Goal: Task Accomplishment & Management: Manage account settings

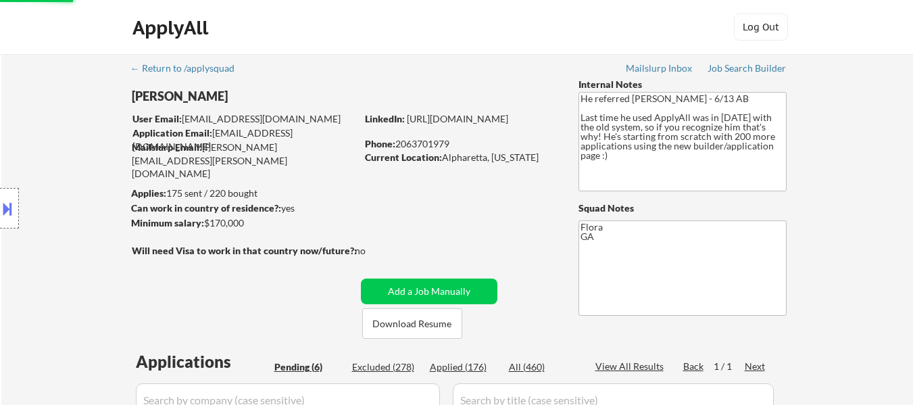
select select ""applied""
select select ""pending""
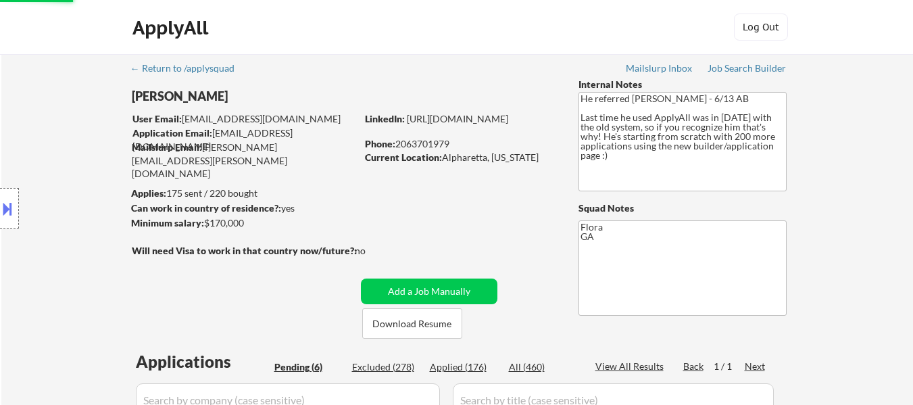
select select ""pending""
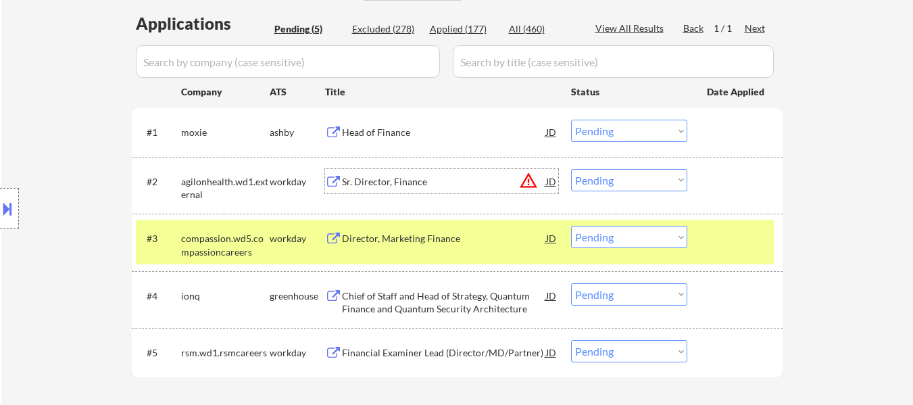
click at [383, 175] on div "Sr. Director, Finance" at bounding box center [444, 182] width 204 height 14
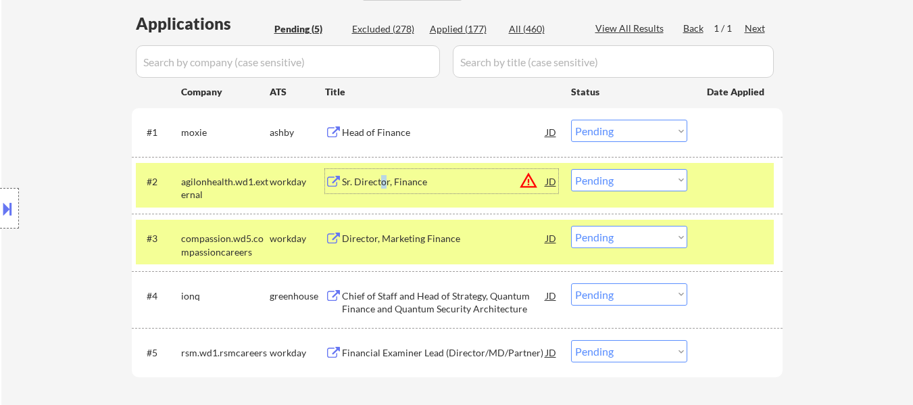
click at [652, 137] on select "Choose an option... Pending Applied Excluded (Questions) Excluded (Expired) Exc…" at bounding box center [629, 131] width 116 height 22
click at [571, 120] on select "Choose an option... Pending Applied Excluded (Questions) Excluded (Expired) Exc…" at bounding box center [629, 131] width 116 height 22
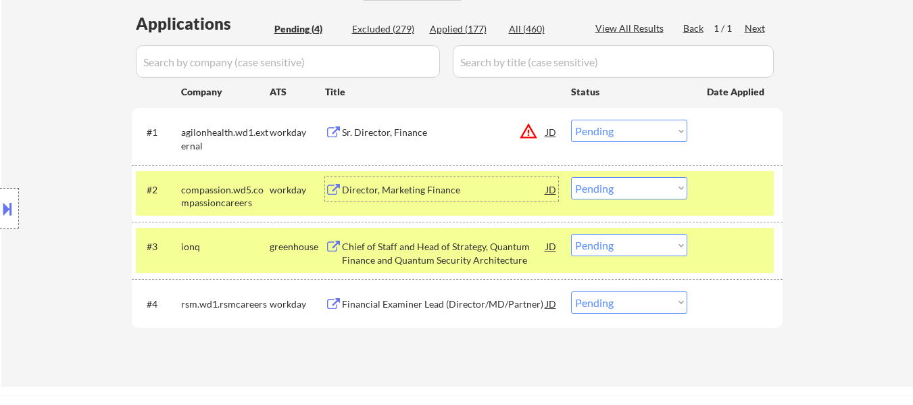
click at [435, 193] on div "Director, Marketing Finance" at bounding box center [444, 190] width 204 height 14
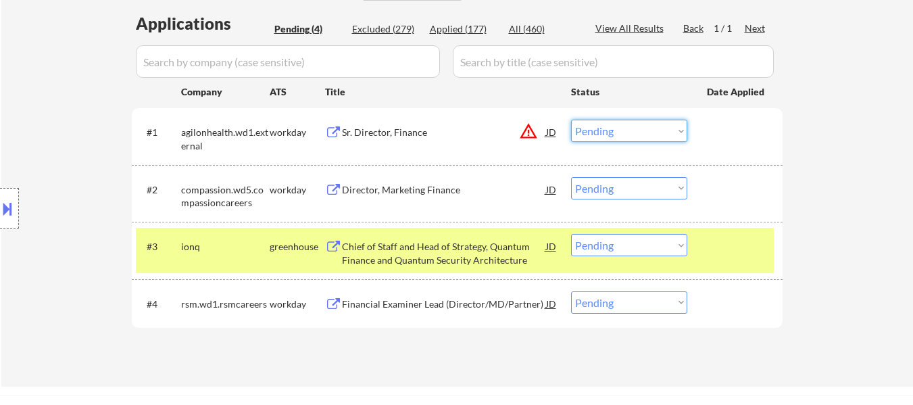
click at [600, 132] on select "Choose an option... Pending Applied Excluded (Questions) Excluded (Expired) Exc…" at bounding box center [629, 131] width 116 height 22
click at [571, 120] on select "Choose an option... Pending Applied Excluded (Questions) Excluded (Expired) Exc…" at bounding box center [629, 131] width 116 height 22
select select ""pending""
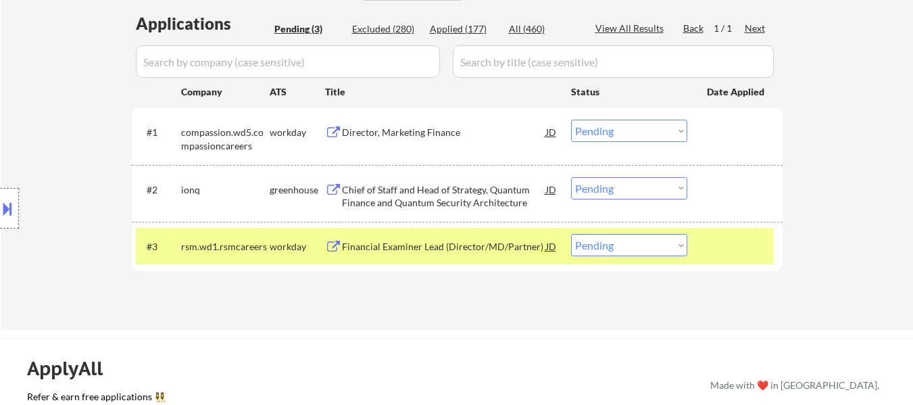
click at [725, 239] on div at bounding box center [736, 246] width 59 height 24
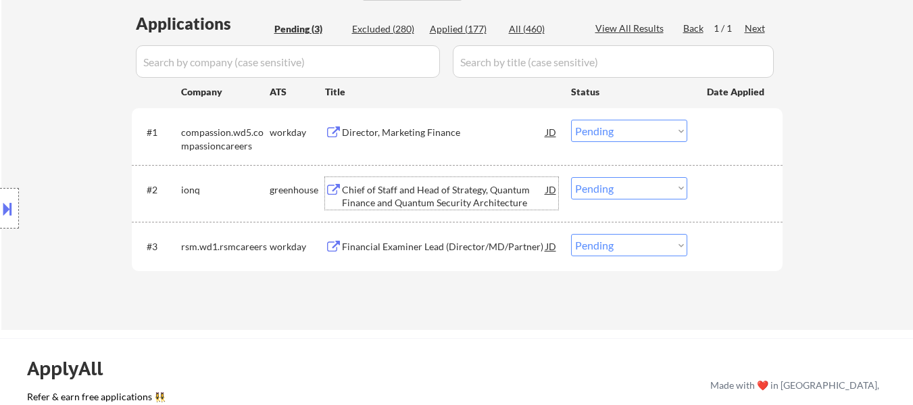
click at [442, 191] on div "Chief of Staff and Head of Strategy, Quantum Finance and Quantum Security Archi…" at bounding box center [444, 196] width 204 height 26
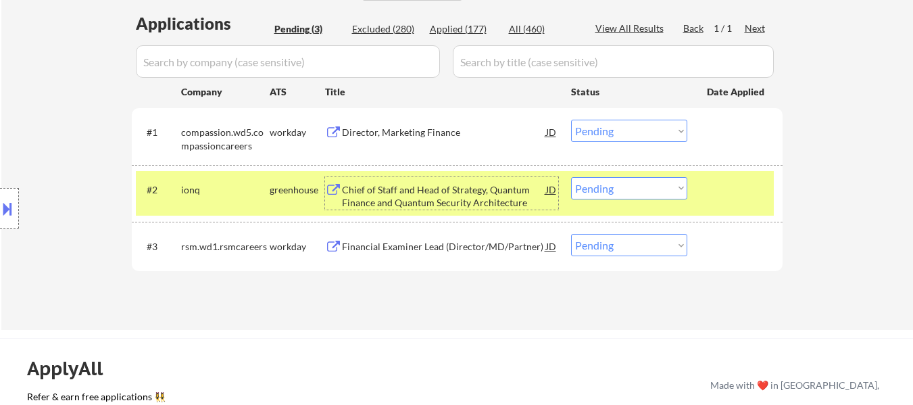
click at [639, 183] on select "Choose an option... Pending Applied Excluded (Questions) Excluded (Expired) Exc…" at bounding box center [629, 188] width 116 height 22
click at [571, 177] on select "Choose an option... Pending Applied Excluded (Questions) Excluded (Expired) Exc…" at bounding box center [629, 188] width 116 height 22
click at [438, 252] on div "Financial Examiner Lead (Director/MD/Partner)" at bounding box center [444, 247] width 204 height 14
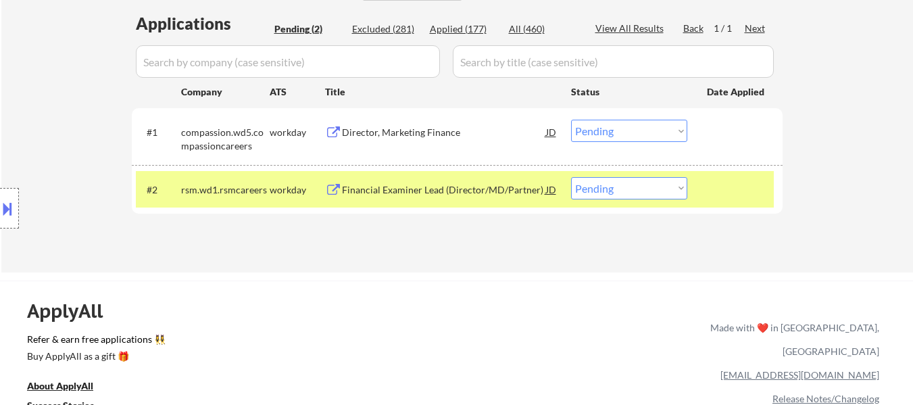
click at [662, 184] on select "Choose an option... Pending Applied Excluded (Questions) Excluded (Expired) Exc…" at bounding box center [629, 188] width 116 height 22
select select ""excluded__bad_match_""
click at [571, 177] on select "Choose an option... Pending Applied Excluded (Questions) Excluded (Expired) Exc…" at bounding box center [629, 188] width 116 height 22
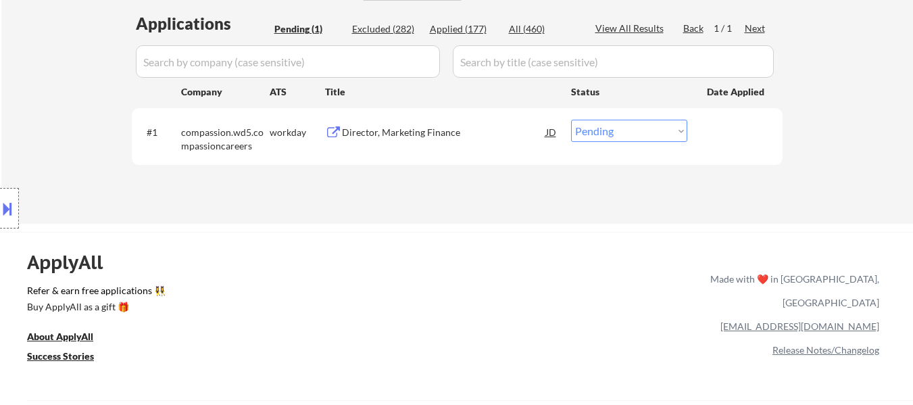
click at [675, 130] on select "Choose an option... Pending Applied Excluded (Questions) Excluded (Expired) Exc…" at bounding box center [629, 131] width 116 height 22
select select ""excluded""
click at [571, 120] on select "Choose an option... Pending Applied Excluded (Questions) Excluded (Expired) Exc…" at bounding box center [629, 131] width 116 height 22
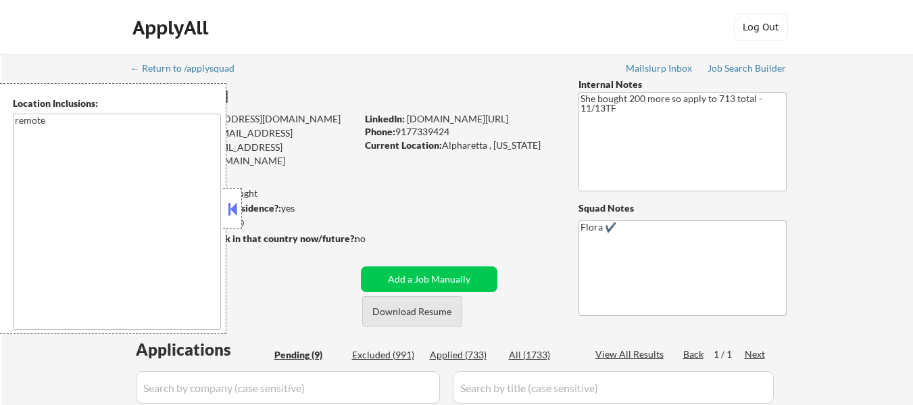
select select ""pending""
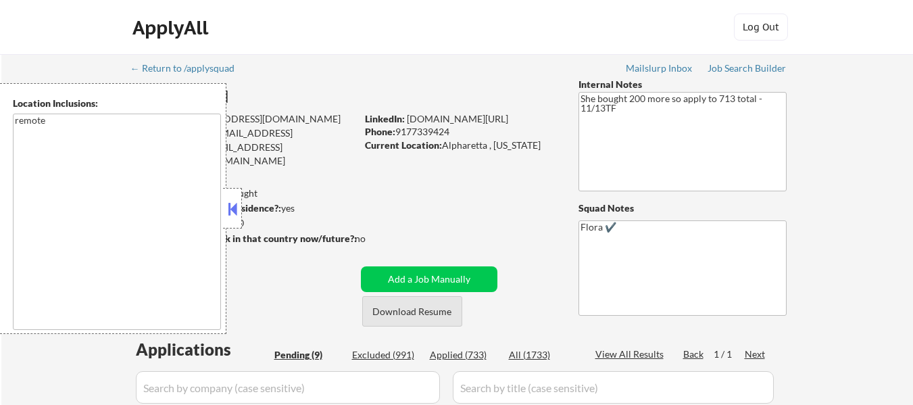
select select ""pending""
click at [444, 315] on button "Download Resume" at bounding box center [412, 311] width 100 height 30
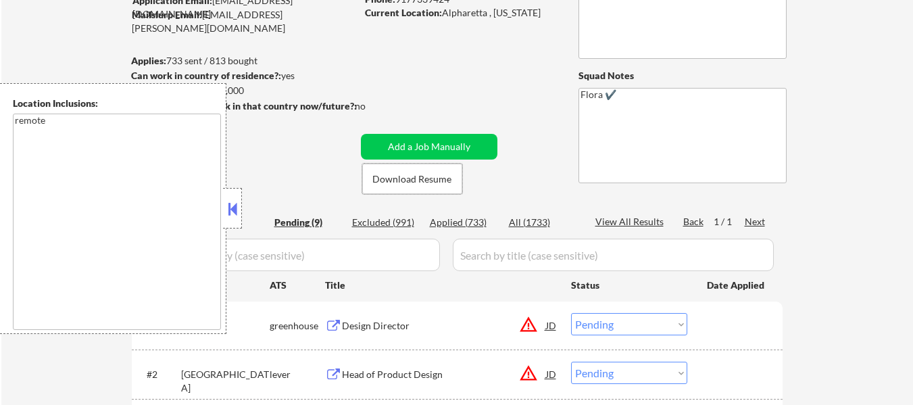
scroll to position [135, 0]
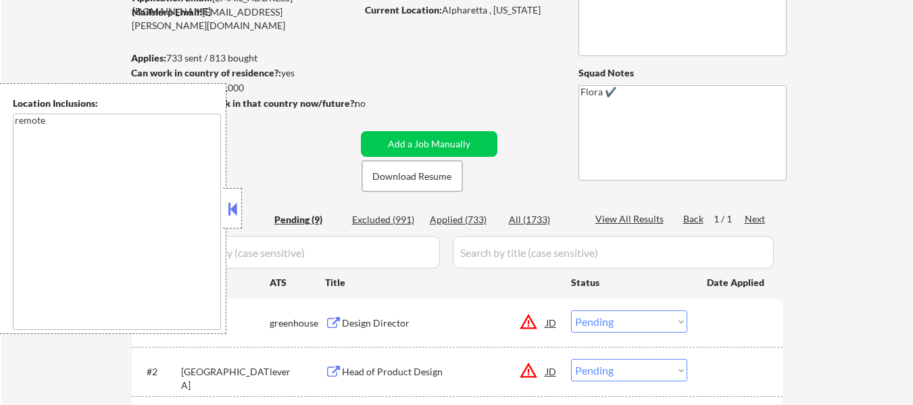
click at [230, 212] on button at bounding box center [232, 209] width 15 height 20
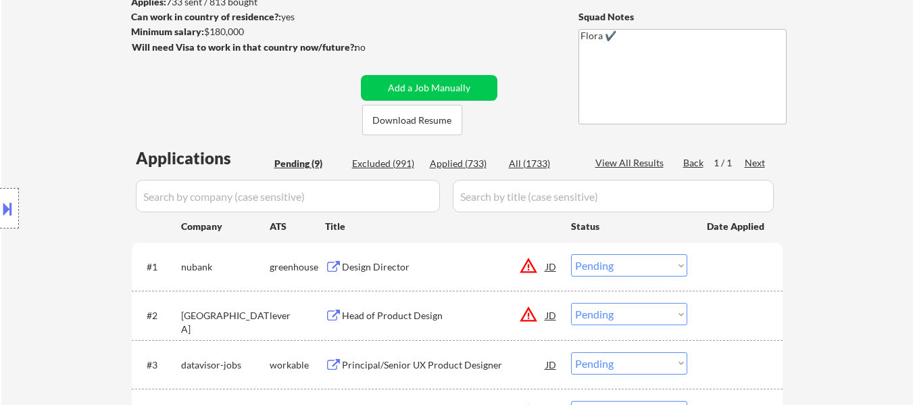
scroll to position [270, 0]
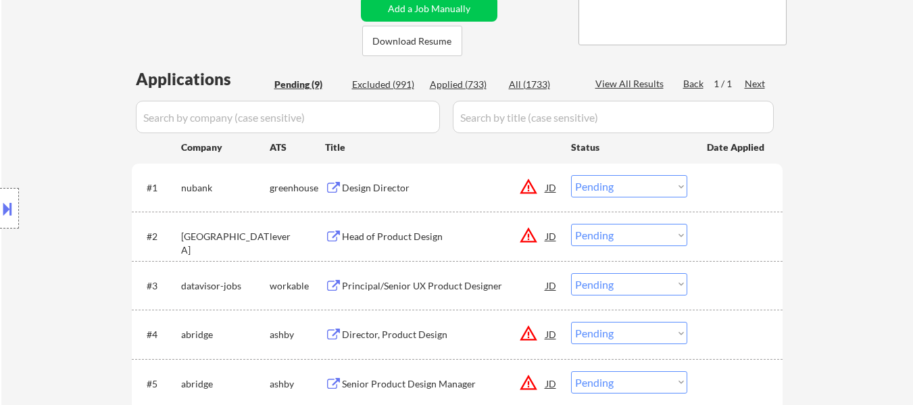
click at [372, 184] on div "Design Director" at bounding box center [444, 188] width 204 height 14
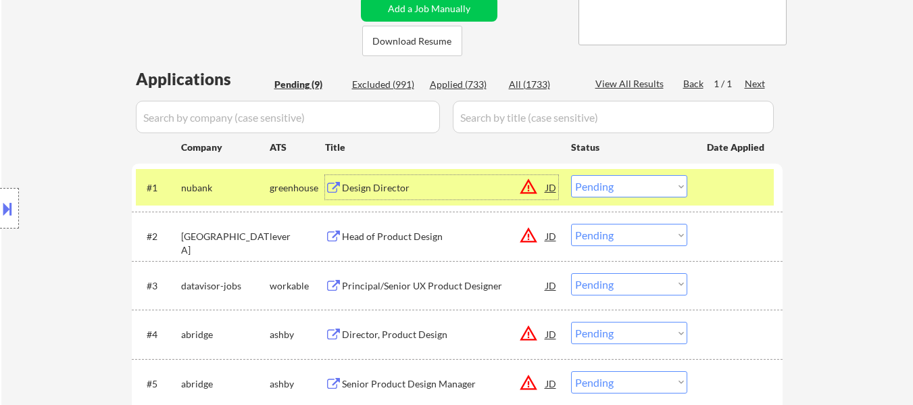
click at [405, 239] on div "Head of Product Design" at bounding box center [444, 237] width 204 height 14
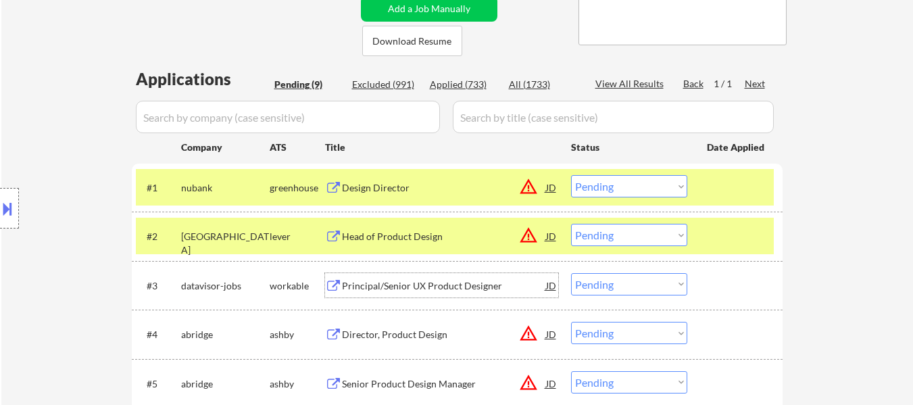
click at [406, 284] on div "Principal/Senior UX Product Designer" at bounding box center [444, 286] width 204 height 14
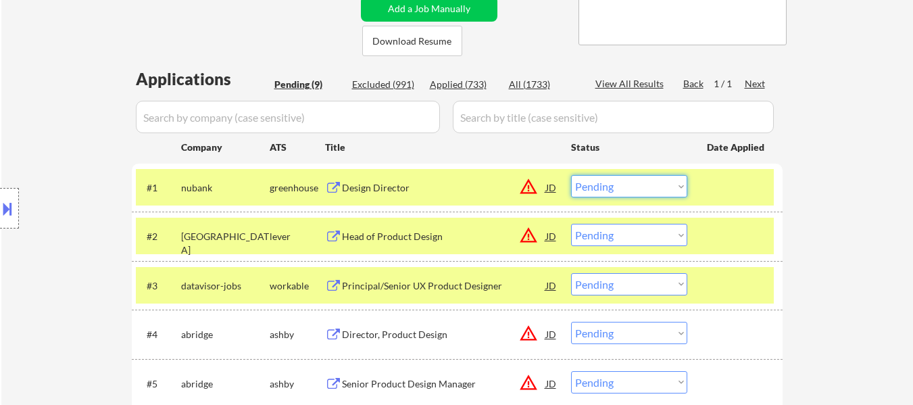
click at [631, 187] on select "Choose an option... Pending Applied Excluded (Questions) Excluded (Expired) Exc…" at bounding box center [629, 186] width 116 height 22
click at [617, 183] on select "Choose an option... Pending Applied Excluded (Questions) Excluded (Expired) Exc…" at bounding box center [629, 186] width 116 height 22
click at [571, 175] on select "Choose an option... Pending Applied Excluded (Questions) Excluded (Expired) Exc…" at bounding box center [629, 186] width 116 height 22
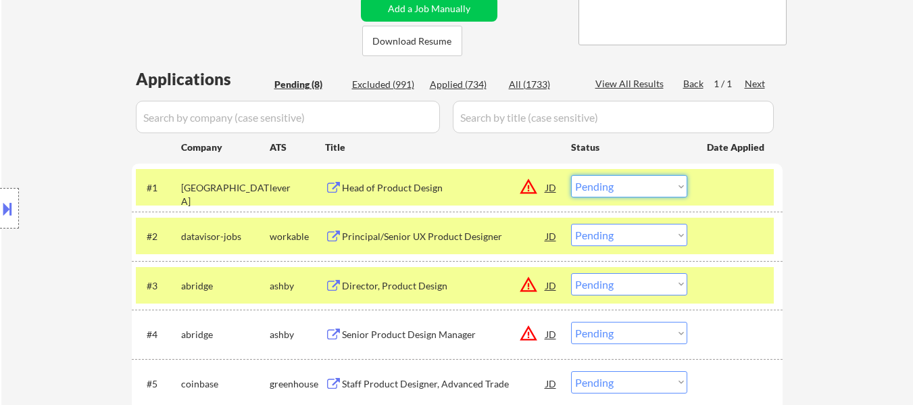
click at [592, 187] on select "Choose an option... Pending Applied Excluded (Questions) Excluded (Expired) Exc…" at bounding box center [629, 186] width 116 height 22
click at [571, 175] on select "Choose an option... Pending Applied Excluded (Questions) Excluded (Expired) Exc…" at bounding box center [629, 186] width 116 height 22
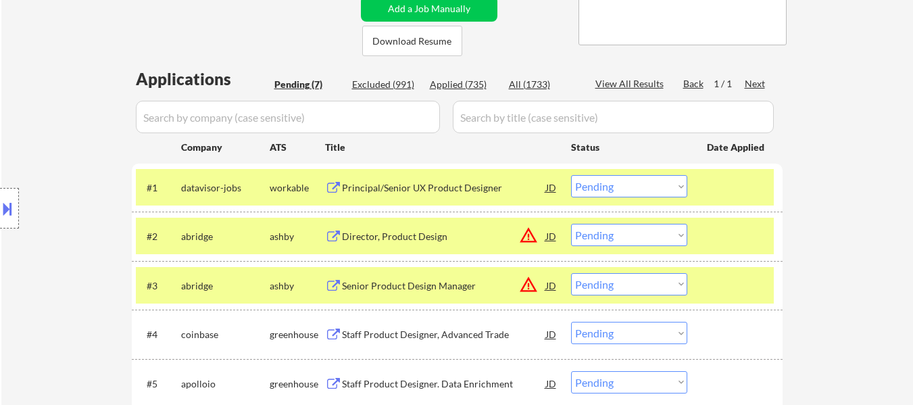
click at [654, 189] on select "Choose an option... Pending Applied Excluded (Questions) Excluded (Expired) Exc…" at bounding box center [629, 186] width 116 height 22
click at [571, 175] on select "Choose an option... Pending Applied Excluded (Questions) Excluded (Expired) Exc…" at bounding box center [629, 186] width 116 height 22
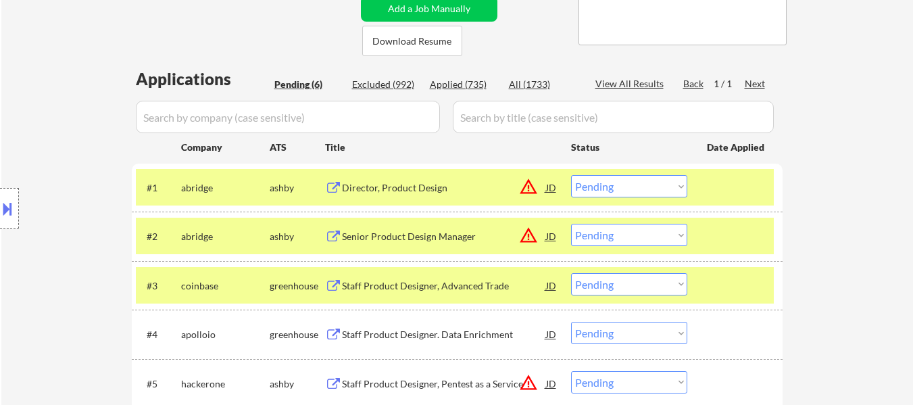
click at [723, 198] on div at bounding box center [736, 187] width 59 height 24
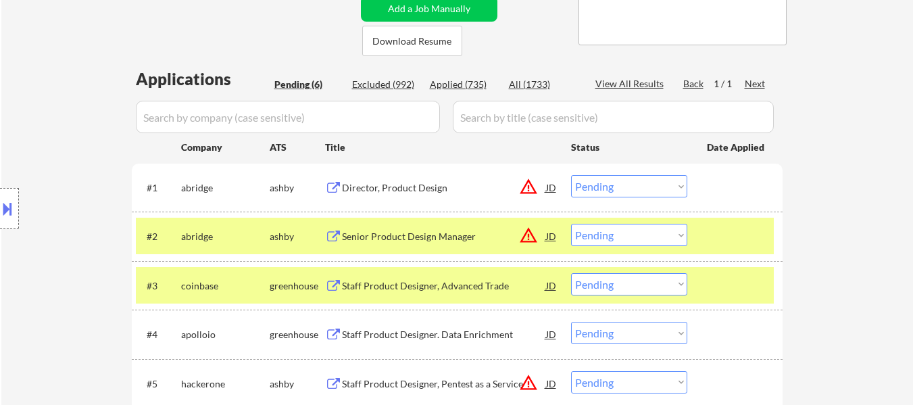
click at [726, 245] on div at bounding box center [736, 236] width 59 height 24
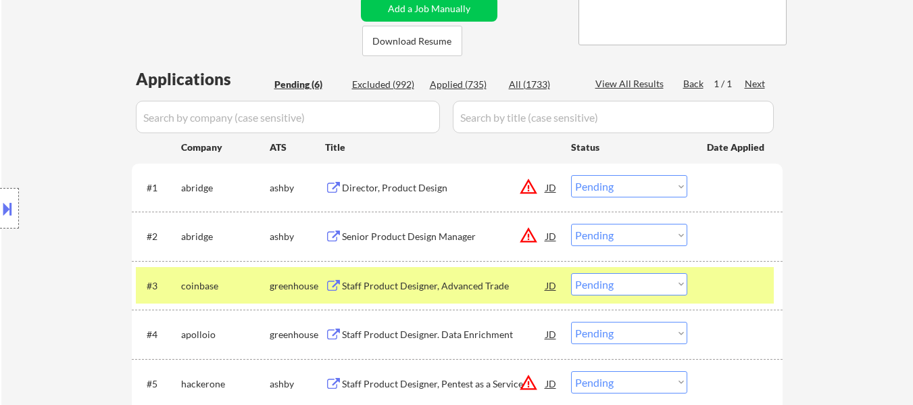
click at [734, 281] on div at bounding box center [736, 285] width 59 height 24
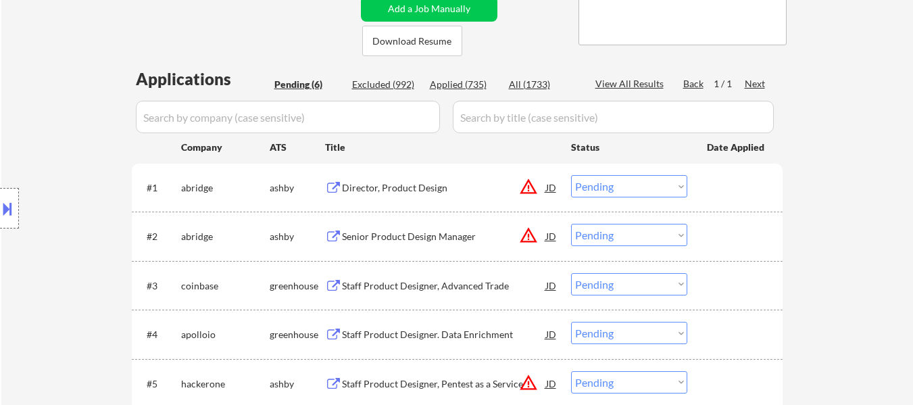
click at [393, 191] on div "Director, Product Design" at bounding box center [444, 188] width 204 height 14
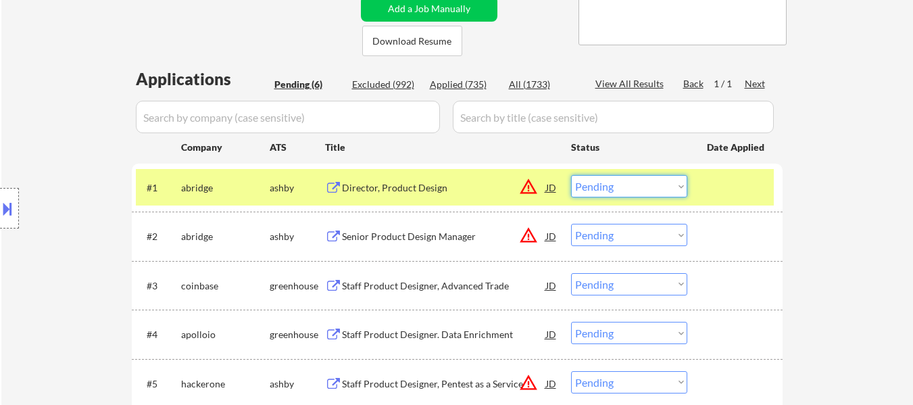
click at [666, 193] on select "Choose an option... Pending Applied Excluded (Questions) Excluded (Expired) Exc…" at bounding box center [629, 186] width 116 height 22
click at [571, 175] on select "Choose an option... Pending Applied Excluded (Questions) Excluded (Expired) Exc…" at bounding box center [629, 186] width 116 height 22
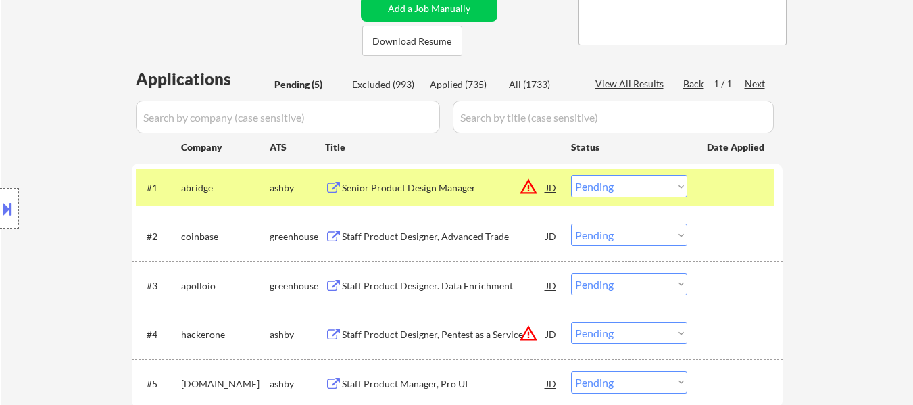
click at [467, 186] on div "Senior Product Design Manager" at bounding box center [444, 188] width 204 height 14
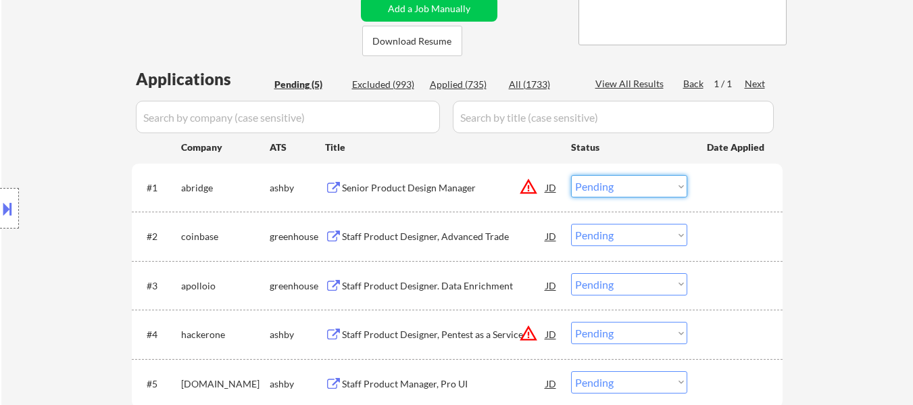
click at [660, 187] on select "Choose an option... Pending Applied Excluded (Questions) Excluded (Expired) Exc…" at bounding box center [629, 186] width 116 height 22
click at [571, 175] on select "Choose an option... Pending Applied Excluded (Questions) Excluded (Expired) Exc…" at bounding box center [629, 186] width 116 height 22
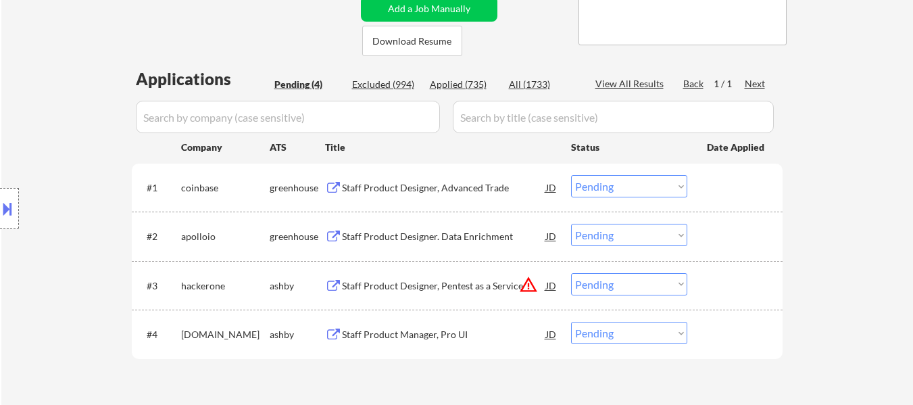
click at [639, 183] on select "Choose an option... Pending Applied Excluded (Questions) Excluded (Expired) Exc…" at bounding box center [629, 186] width 116 height 22
click at [571, 175] on select "Choose an option... Pending Applied Excluded (Questions) Excluded (Expired) Exc…" at bounding box center [629, 186] width 116 height 22
select select ""pending""
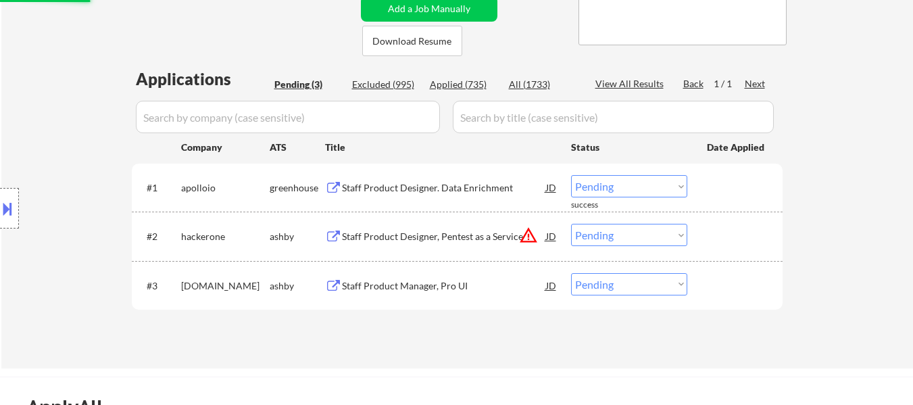
click at [483, 188] on div "Staff Product Designer. Data Enrichment" at bounding box center [444, 188] width 204 height 14
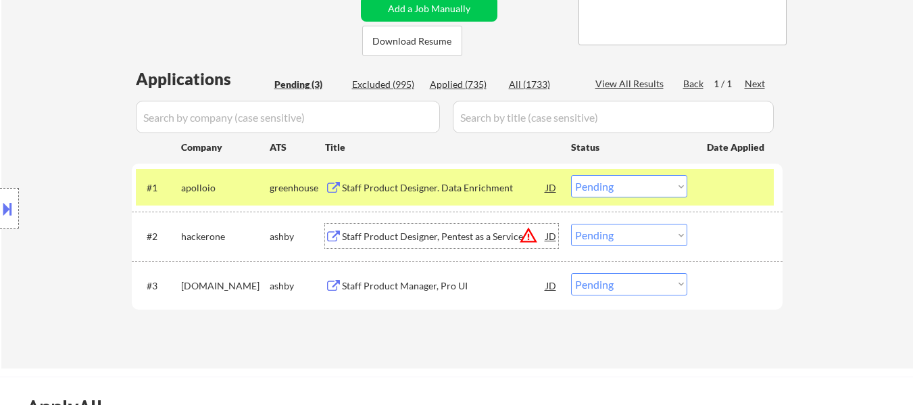
click at [447, 239] on div "Staff Product Designer, Pentest as a Service" at bounding box center [444, 237] width 204 height 14
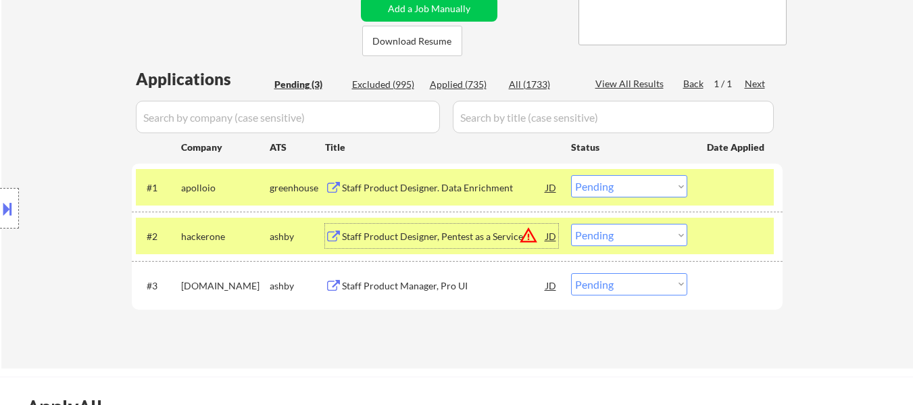
click at [427, 295] on div "Staff Product Manager, Pro UI" at bounding box center [444, 285] width 204 height 24
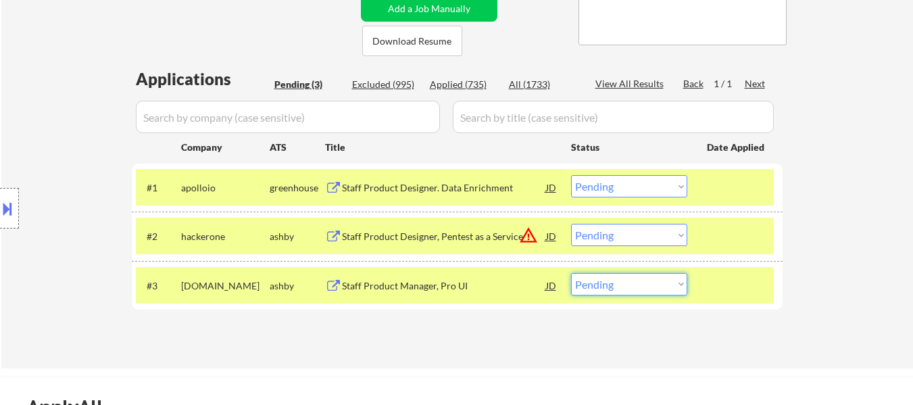
click at [610, 289] on select "Choose an option... Pending Applied Excluded (Questions) Excluded (Expired) Exc…" at bounding box center [629, 284] width 116 height 22
select select ""excluded""
click at [571, 273] on select "Choose an option... Pending Applied Excluded (Questions) Excluded (Expired) Exc…" at bounding box center [629, 284] width 116 height 22
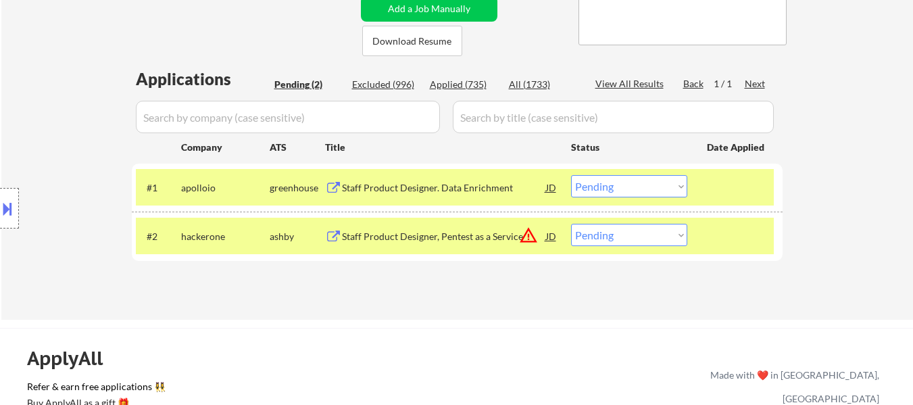
click at [622, 189] on select "Choose an option... Pending Applied Excluded (Questions) Excluded (Expired) Exc…" at bounding box center [629, 186] width 116 height 22
click at [571, 175] on select "Choose an option... Pending Applied Excluded (Questions) Excluded (Expired) Exc…" at bounding box center [629, 186] width 116 height 22
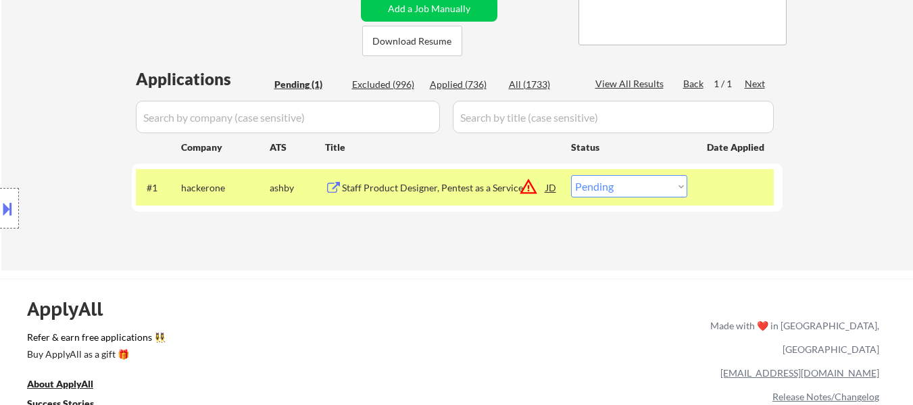
click at [612, 174] on div "#1 hackerone ashby Staff Product Designer, Pentest as a Service JD warning_ambe…" at bounding box center [455, 187] width 638 height 37
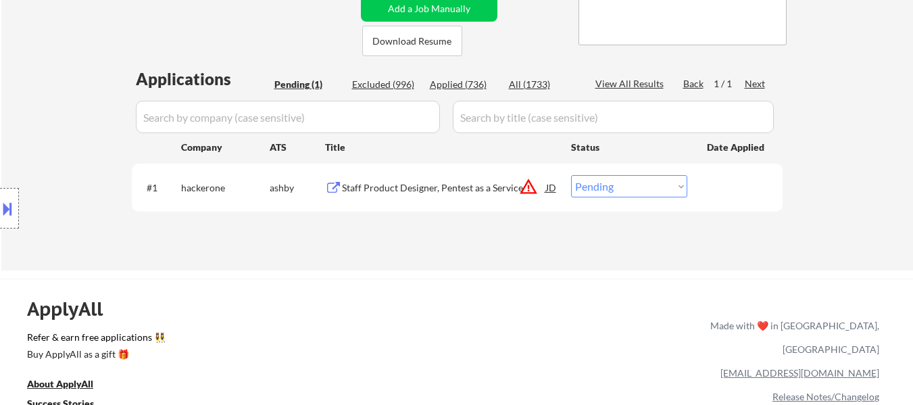
click at [622, 188] on select "Choose an option... Pending Applied Excluded (Questions) Excluded (Expired) Exc…" at bounding box center [629, 186] width 116 height 22
select select ""excluded__location_""
click at [571, 175] on select "Choose an option... Pending Applied Excluded (Questions) Excluded (Expired) Exc…" at bounding box center [629, 186] width 116 height 22
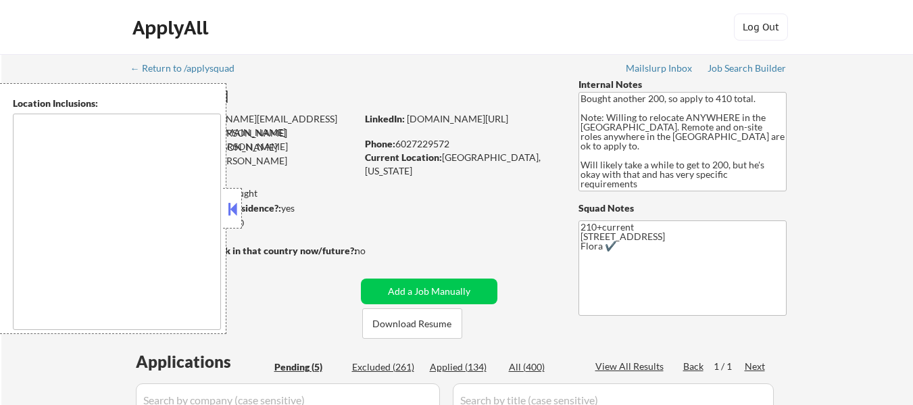
select select ""pending""
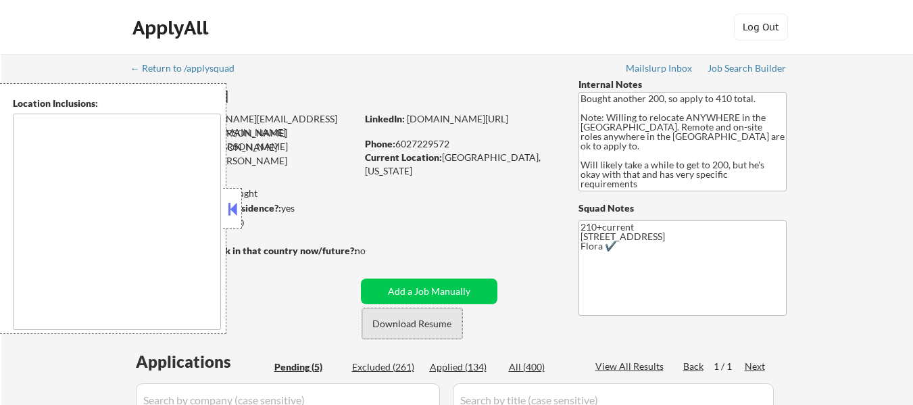
click at [410, 325] on button "Download Resume" at bounding box center [412, 323] width 100 height 30
click at [239, 202] on button at bounding box center [232, 209] width 15 height 20
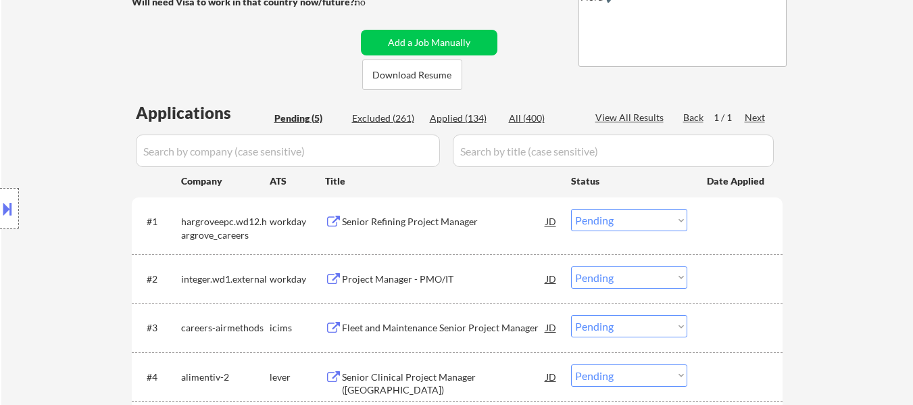
scroll to position [270, 0]
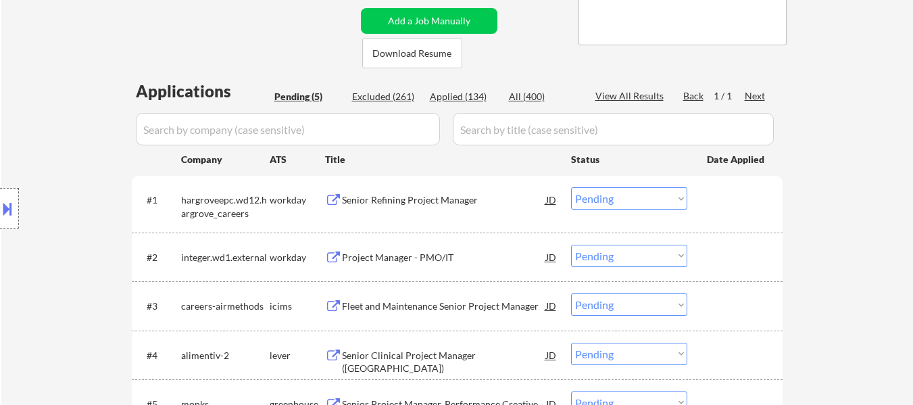
click at [449, 196] on div "Senior Refining Project Manager" at bounding box center [444, 200] width 204 height 14
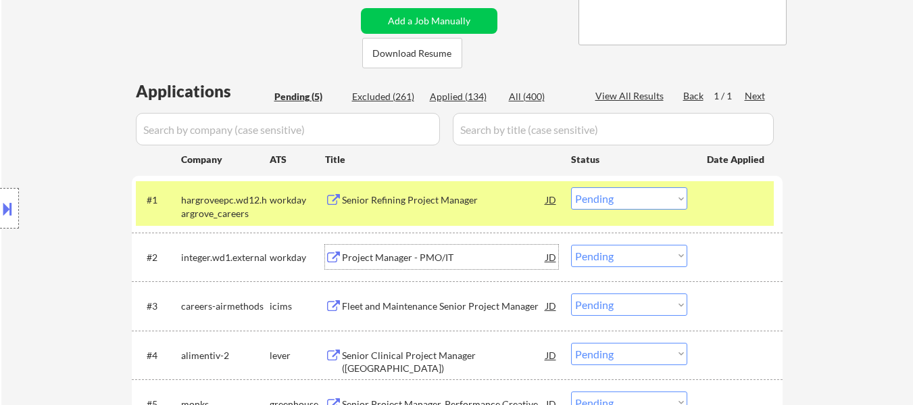
click at [391, 262] on div "Project Manager - PMO/IT" at bounding box center [444, 258] width 204 height 14
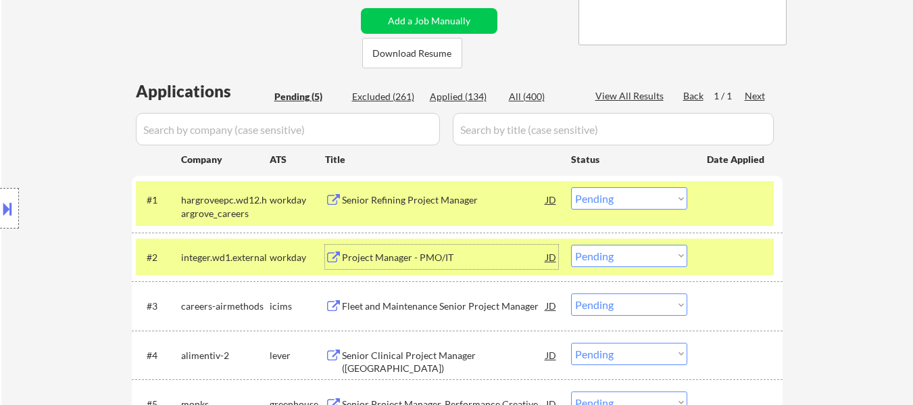
scroll to position [338, 0]
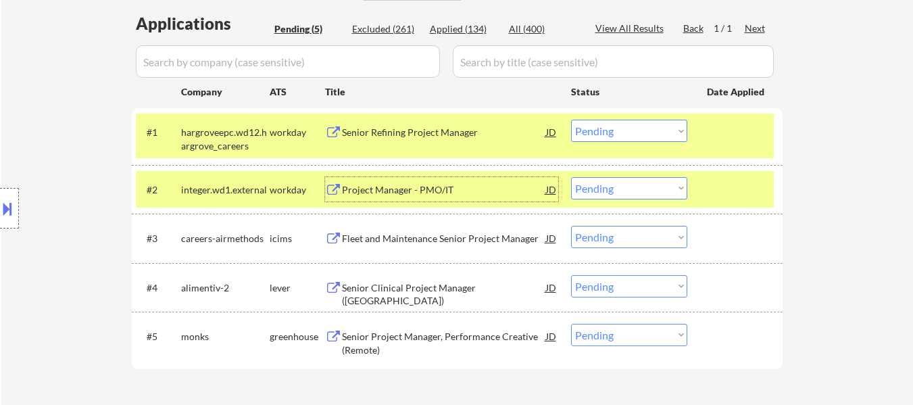
click at [423, 233] on div "Fleet and Maintenance Senior Project Manager" at bounding box center [444, 239] width 204 height 14
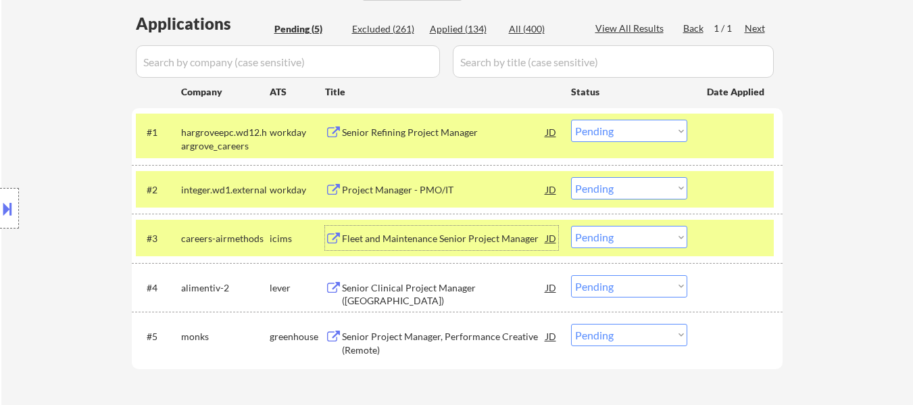
click at [600, 131] on select "Choose an option... Pending Applied Excluded (Questions) Excluded (Expired) Exc…" at bounding box center [629, 131] width 116 height 22
click at [571, 120] on select "Choose an option... Pending Applied Excluded (Questions) Excluded (Expired) Exc…" at bounding box center [629, 131] width 116 height 22
select select ""pending""
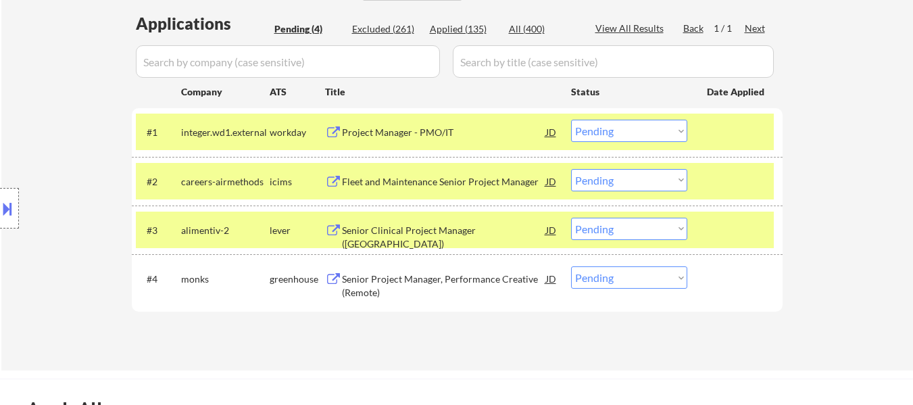
click at [627, 181] on select "Choose an option... Pending Applied Excluded (Questions) Excluded (Expired) Exc…" at bounding box center [629, 180] width 116 height 22
click at [571, 169] on select "Choose an option... Pending Applied Excluded (Questions) Excluded (Expired) Exc…" at bounding box center [629, 180] width 116 height 22
select select ""pending""
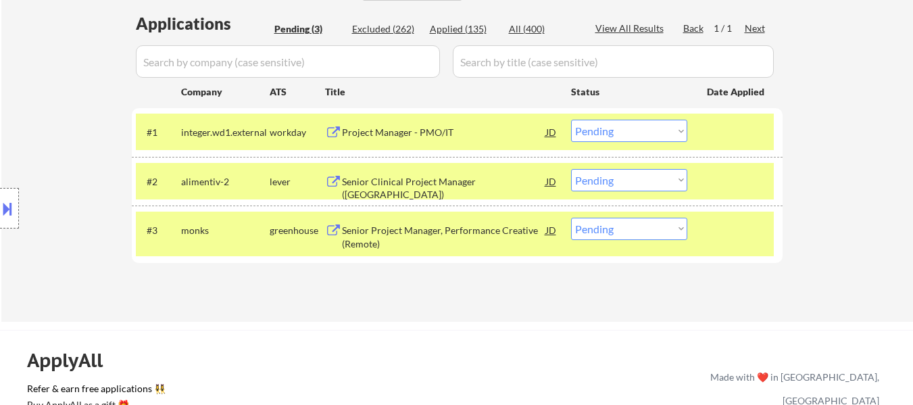
click at [669, 133] on select "Choose an option... Pending Applied Excluded (Questions) Excluded (Expired) Exc…" at bounding box center [629, 131] width 116 height 22
click at [571, 120] on select "Choose an option... Pending Applied Excluded (Questions) Excluded (Expired) Exc…" at bounding box center [629, 131] width 116 height 22
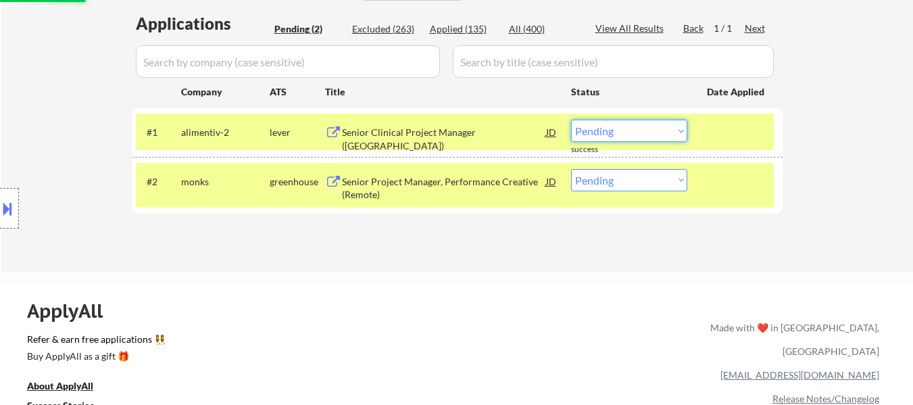
click at [618, 129] on select "Choose an option... Pending Applied Excluded (Questions) Excluded (Expired) Exc…" at bounding box center [629, 131] width 116 height 22
click at [571, 120] on select "Choose an option... Pending Applied Excluded (Questions) Excluded (Expired) Exc…" at bounding box center [629, 131] width 116 height 22
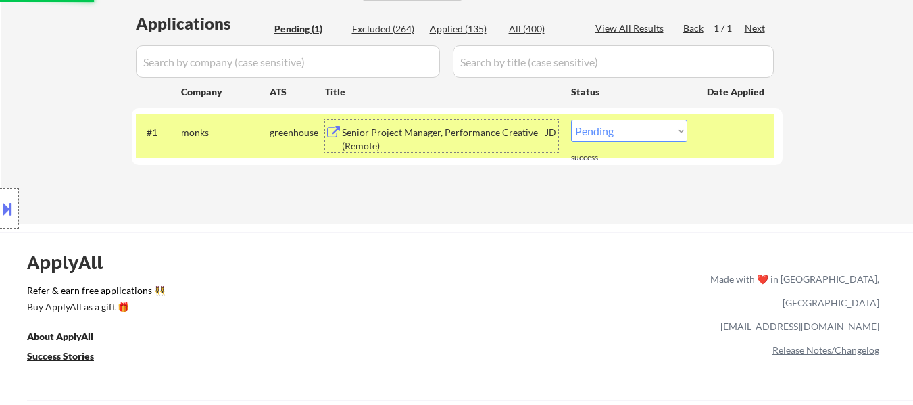
click at [469, 137] on div "Senior Project Manager, Performance Creative (Remote)" at bounding box center [444, 139] width 204 height 26
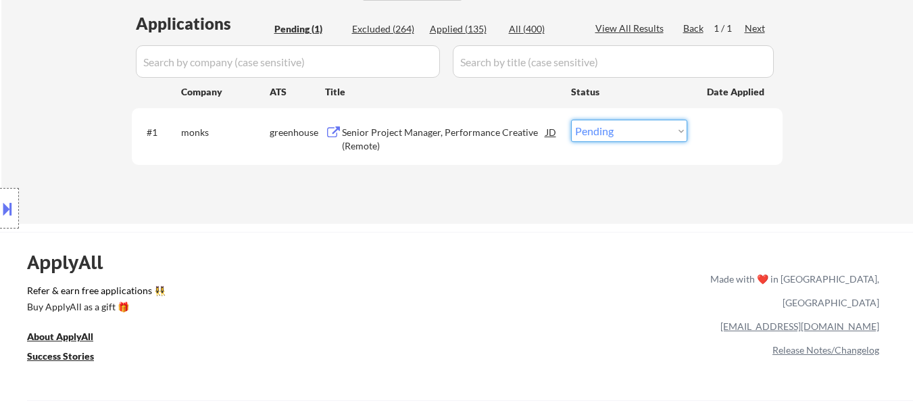
click at [644, 130] on select "Choose an option... Pending Applied Excluded (Questions) Excluded (Expired) Exc…" at bounding box center [629, 131] width 116 height 22
select select ""excluded__salary_""
click at [571, 120] on select "Choose an option... Pending Applied Excluded (Questions) Excluded (Expired) Exc…" at bounding box center [629, 131] width 116 height 22
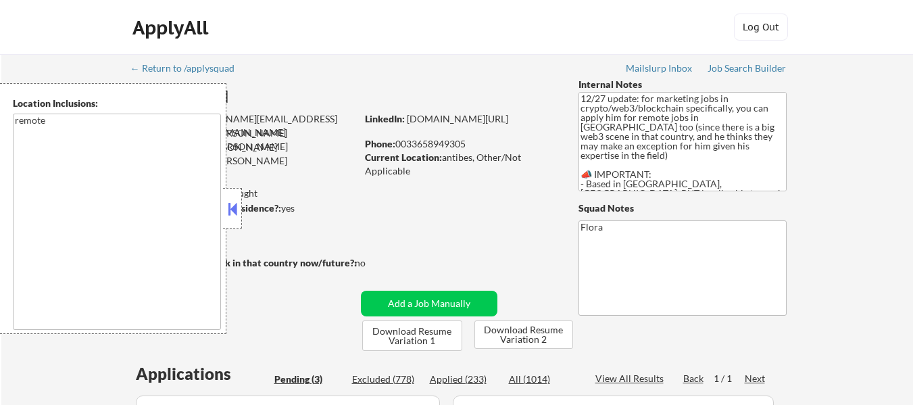
select select ""pending""
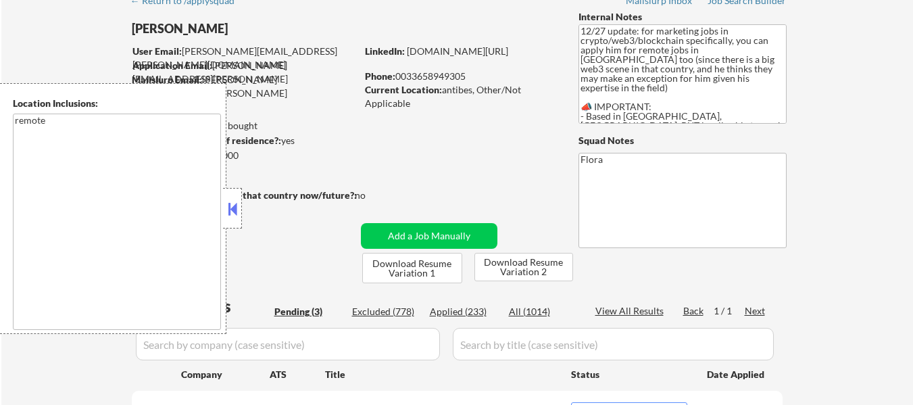
click at [239, 208] on button at bounding box center [232, 209] width 15 height 20
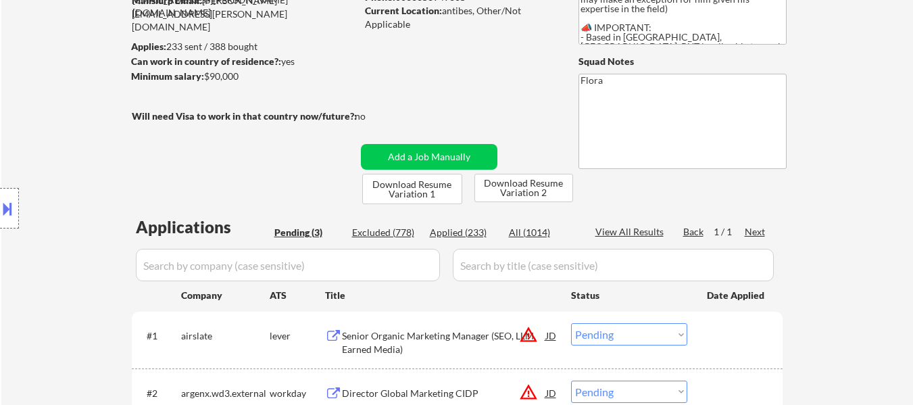
scroll to position [135, 0]
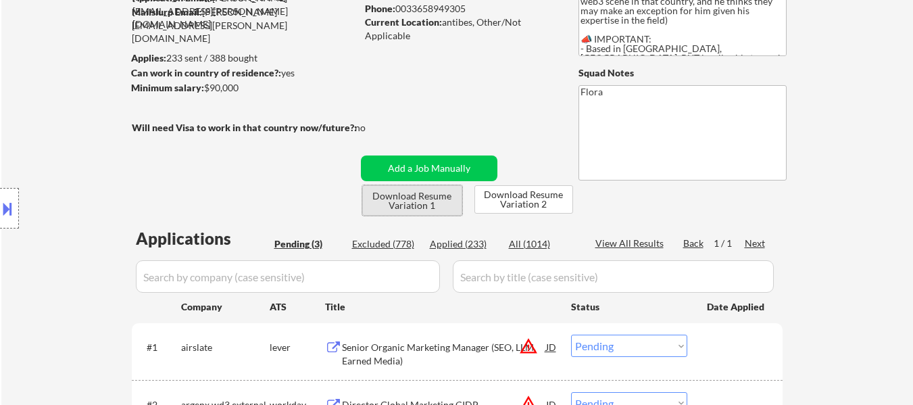
click at [435, 200] on button "Download Resume Variation 1" at bounding box center [412, 200] width 100 height 30
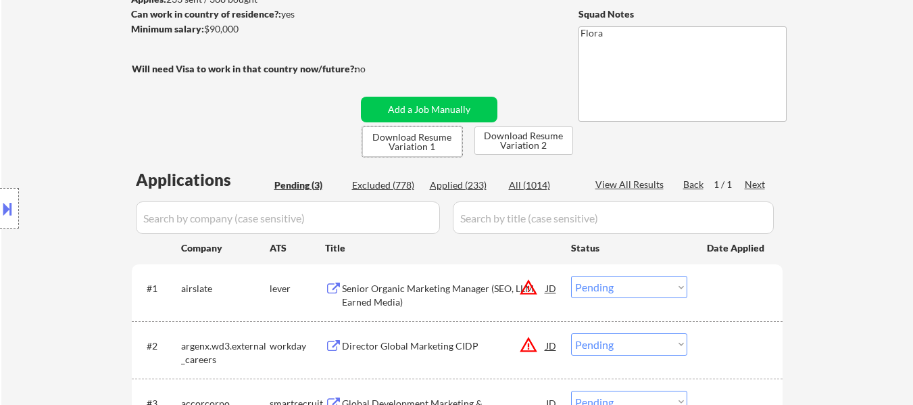
scroll to position [270, 0]
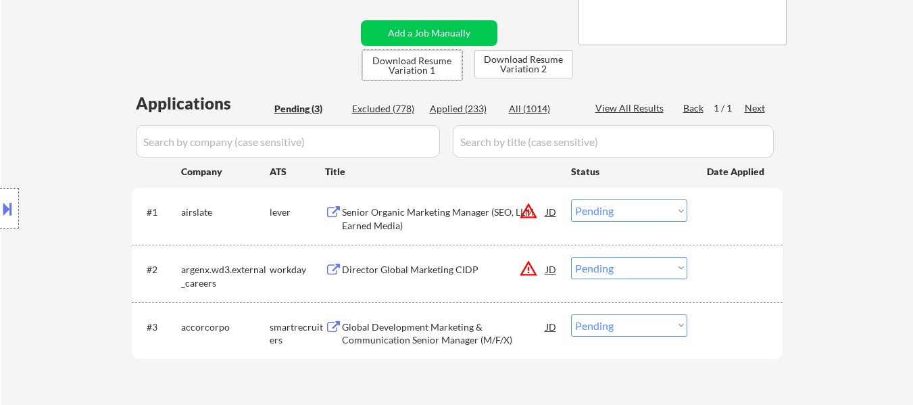
click at [447, 218] on div "Senior Organic Marketing Manager (SEO, LLM, Earned Media)" at bounding box center [444, 218] width 204 height 26
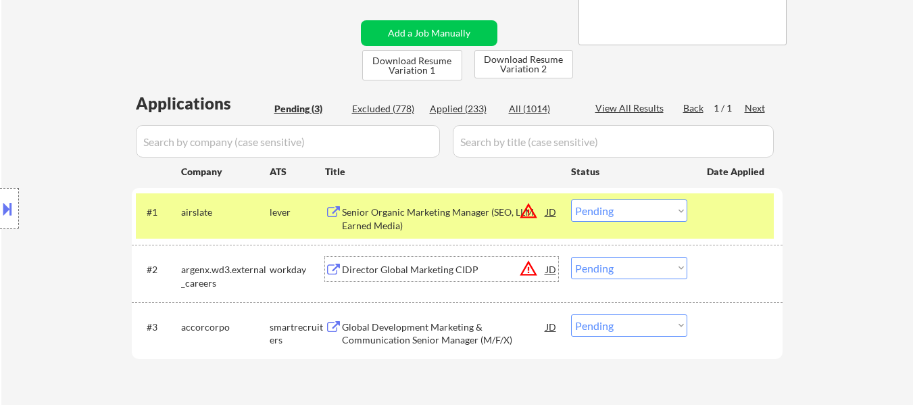
click at [449, 271] on div "Director Global Marketing CIDP" at bounding box center [444, 270] width 204 height 14
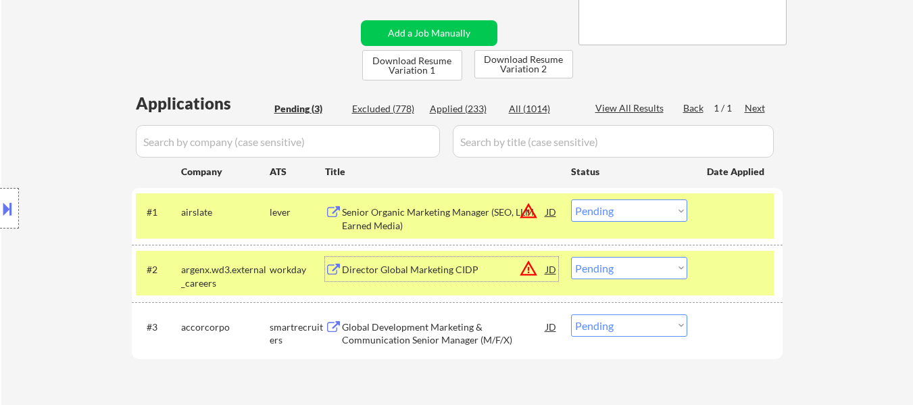
click at [465, 345] on div "Global Development Marketing & Communication Senior Manager (M/F/X)" at bounding box center [444, 333] width 204 height 26
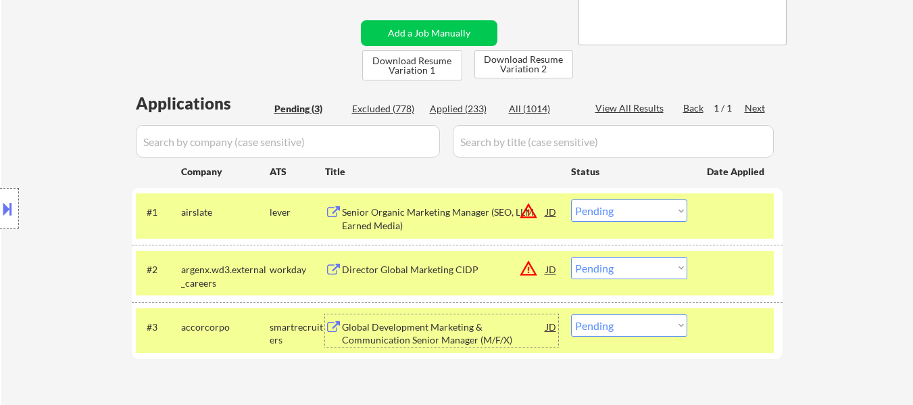
click at [654, 212] on select "Choose an option... Pending Applied Excluded (Questions) Excluded (Expired) Exc…" at bounding box center [629, 210] width 116 height 22
click at [571, 199] on select "Choose an option... Pending Applied Excluded (Questions) Excluded (Expired) Exc…" at bounding box center [629, 210] width 116 height 22
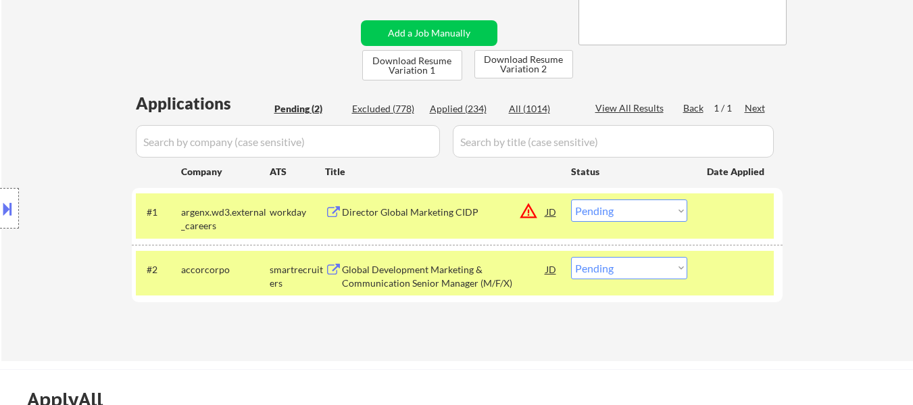
click at [650, 211] on select "Choose an option... Pending Applied Excluded (Questions) Excluded (Expired) Exc…" at bounding box center [629, 210] width 116 height 22
click at [571, 199] on select "Choose an option... Pending Applied Excluded (Questions) Excluded (Expired) Exc…" at bounding box center [629, 210] width 116 height 22
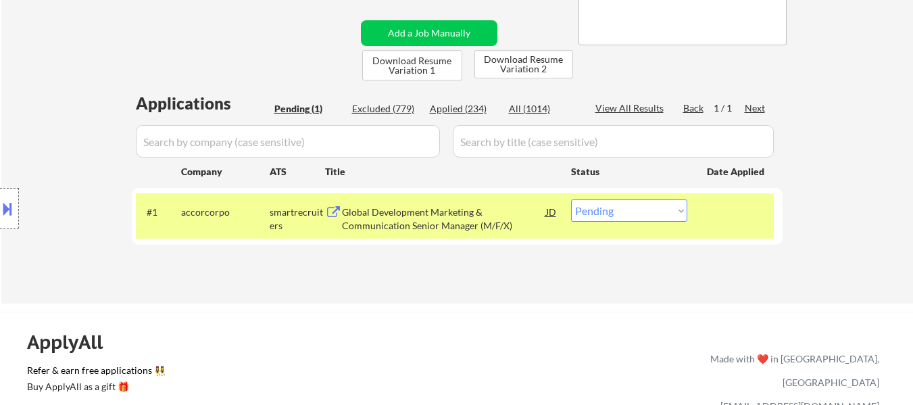
click at [628, 216] on select "Choose an option... Pending Applied Excluded (Questions) Excluded (Expired) Exc…" at bounding box center [629, 210] width 116 height 22
select select ""applied""
click at [571, 199] on select "Choose an option... Pending Applied Excluded (Questions) Excluded (Expired) Exc…" at bounding box center [629, 210] width 116 height 22
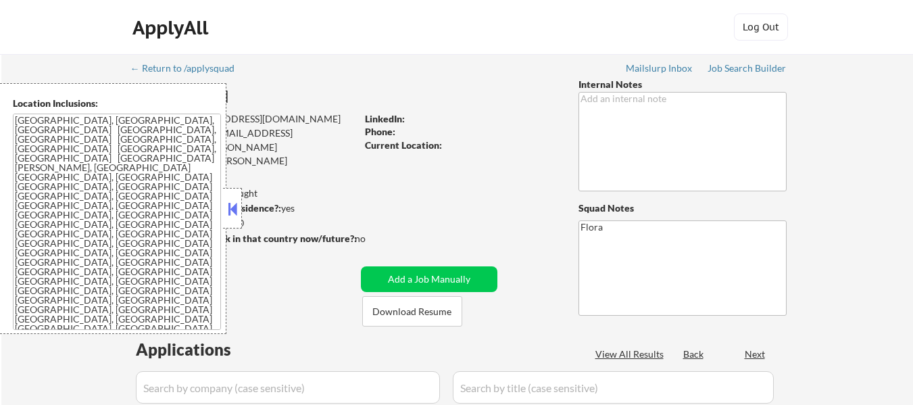
select select ""pending""
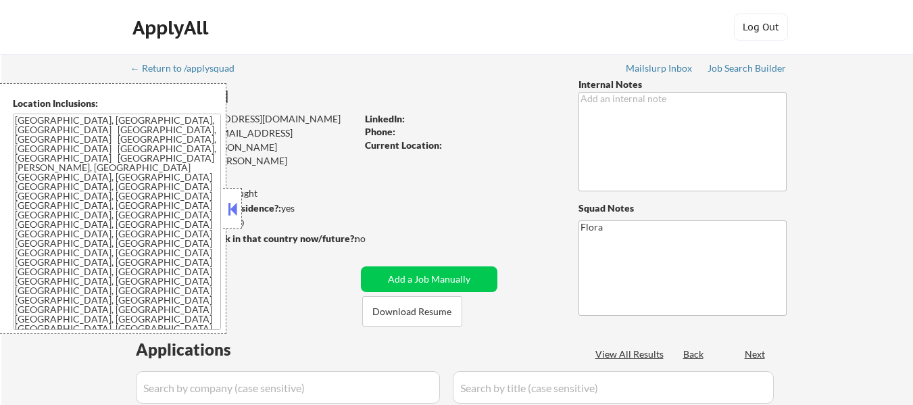
select select ""pending""
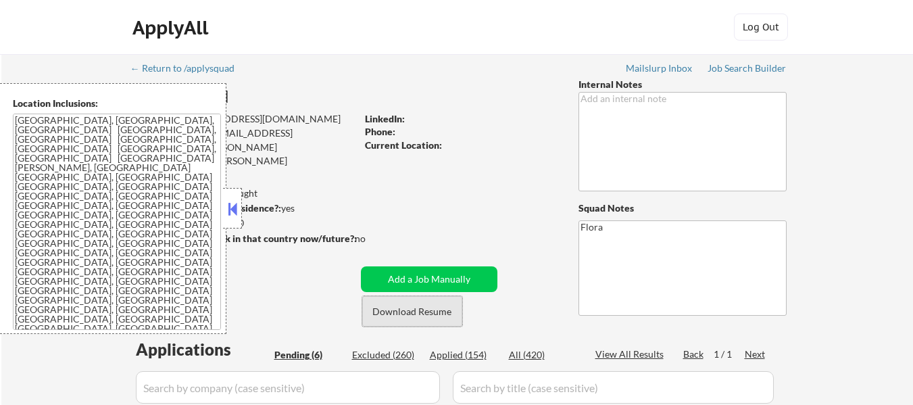
click at [441, 311] on button "Download Resume" at bounding box center [412, 311] width 100 height 30
